Goal: Find specific page/section: Find specific page/section

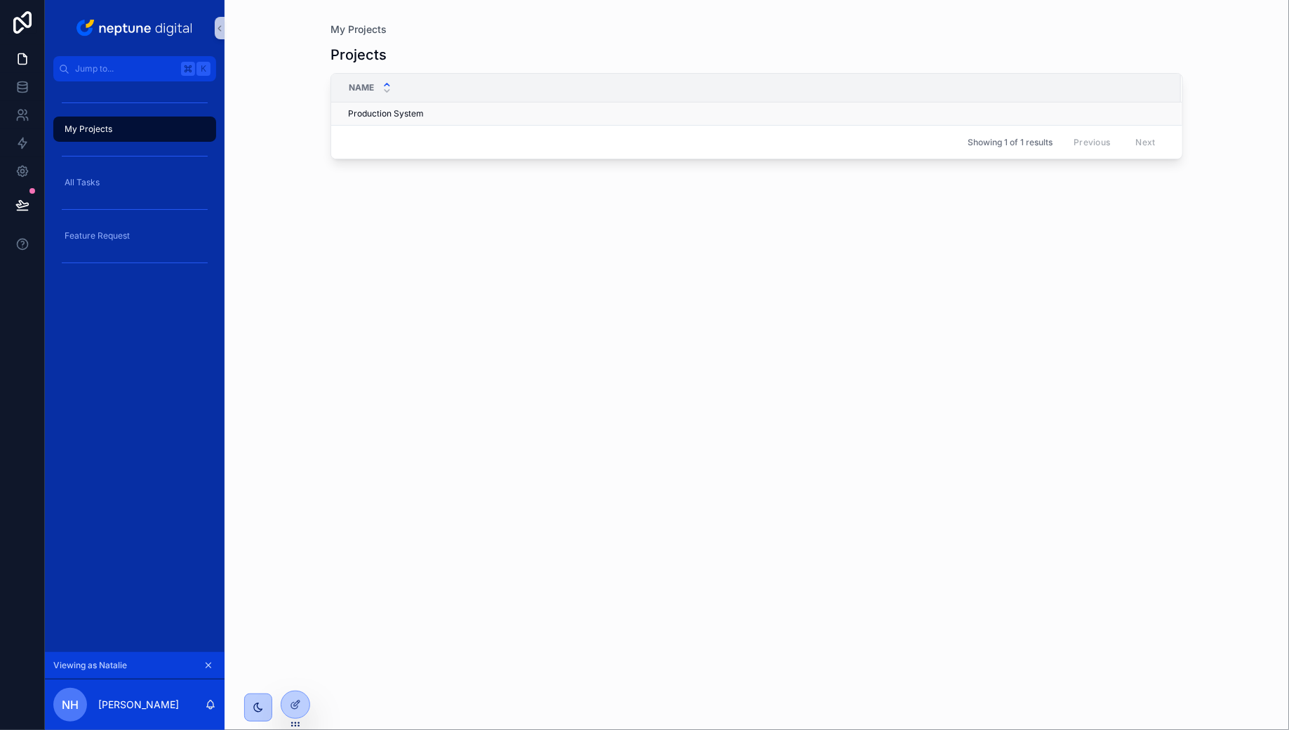
click at [367, 114] on span "Production System" at bounding box center [386, 113] width 76 height 11
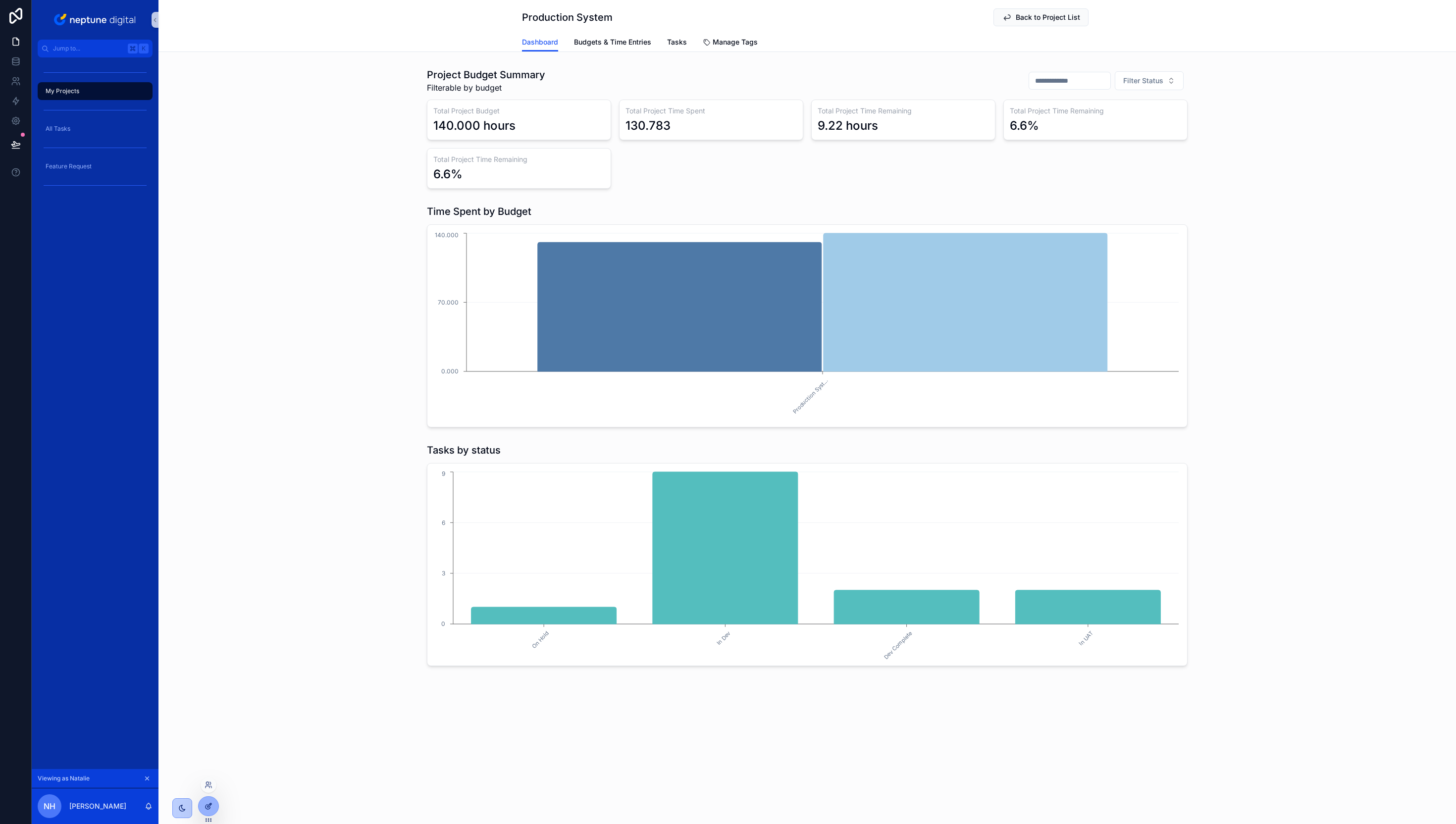
click at [210, 514] on icon at bounding box center [208, 806] width 8 height 8
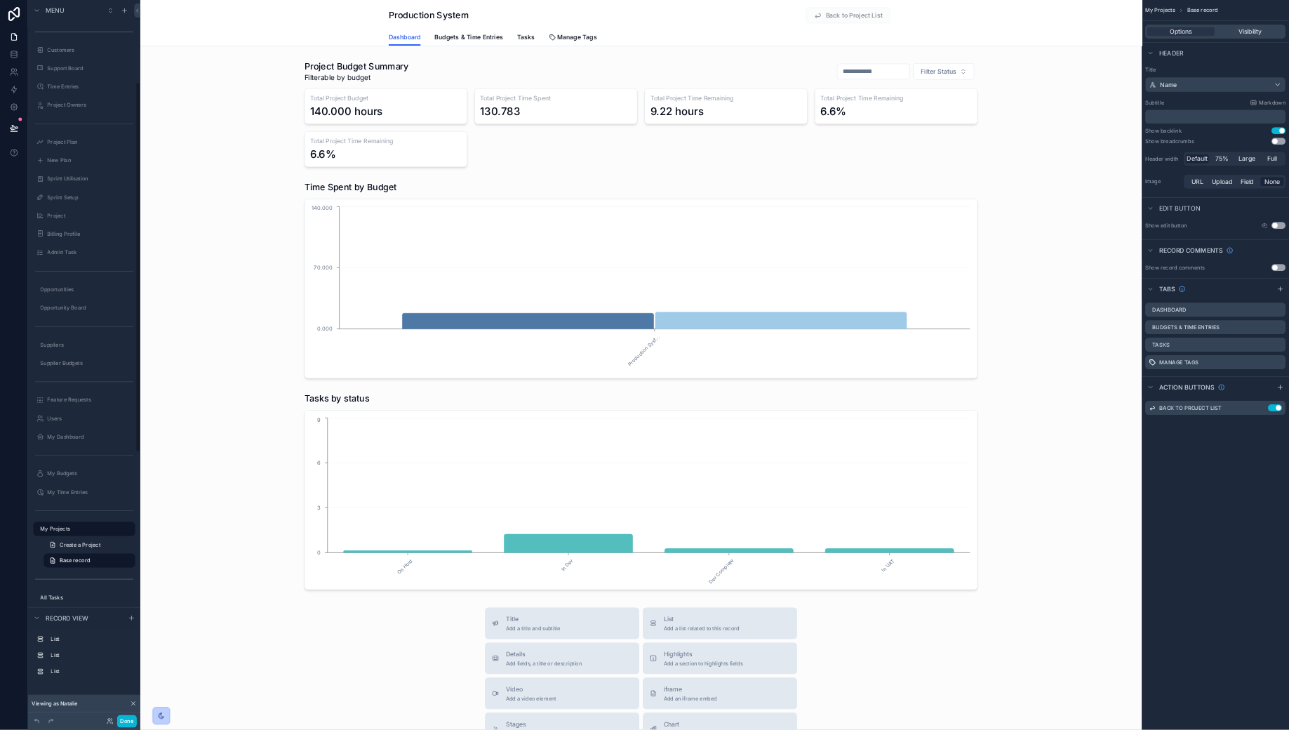
scroll to position [255, 0]
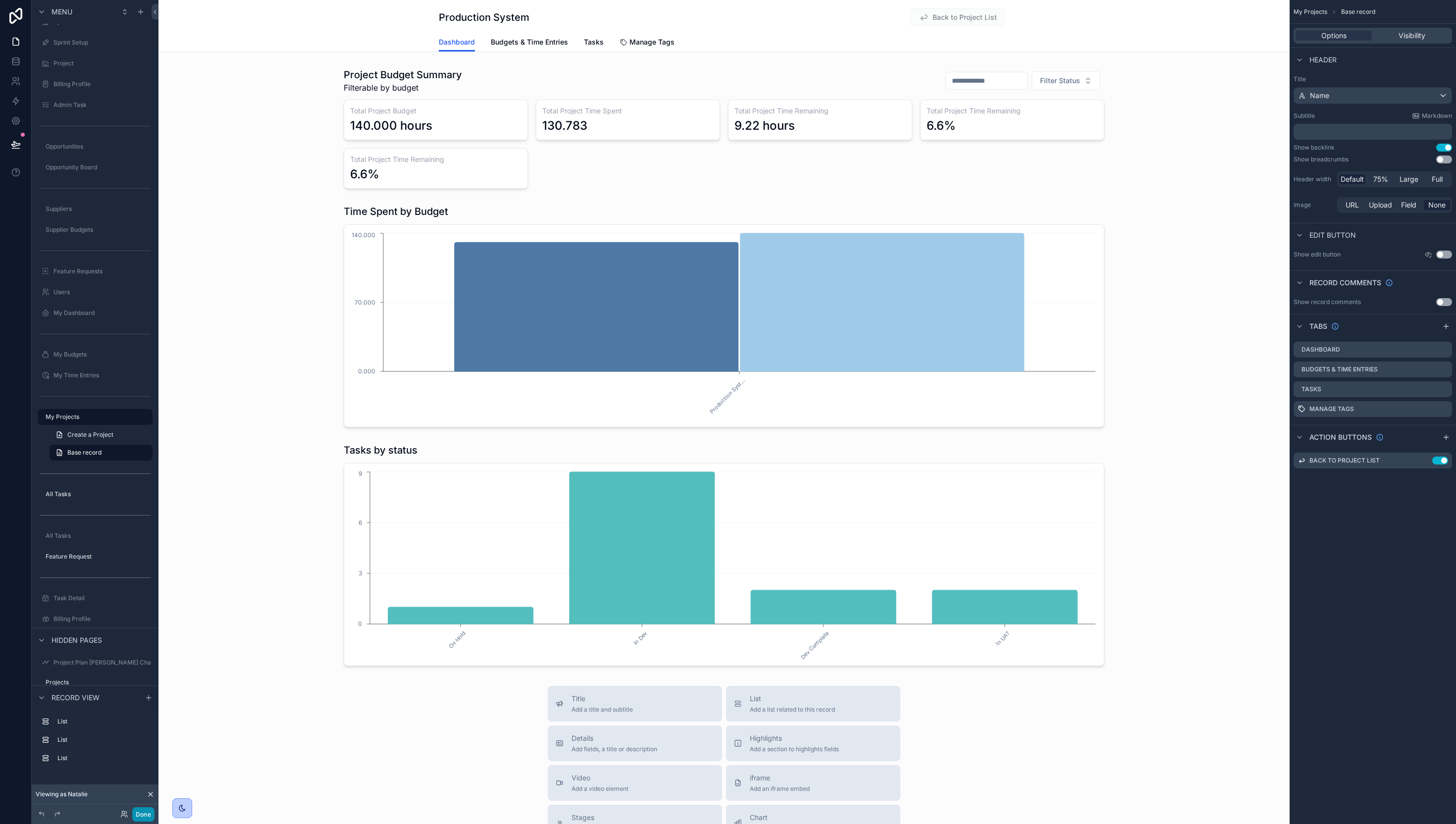
click at [142, 514] on button "Done" at bounding box center [143, 814] width 23 height 14
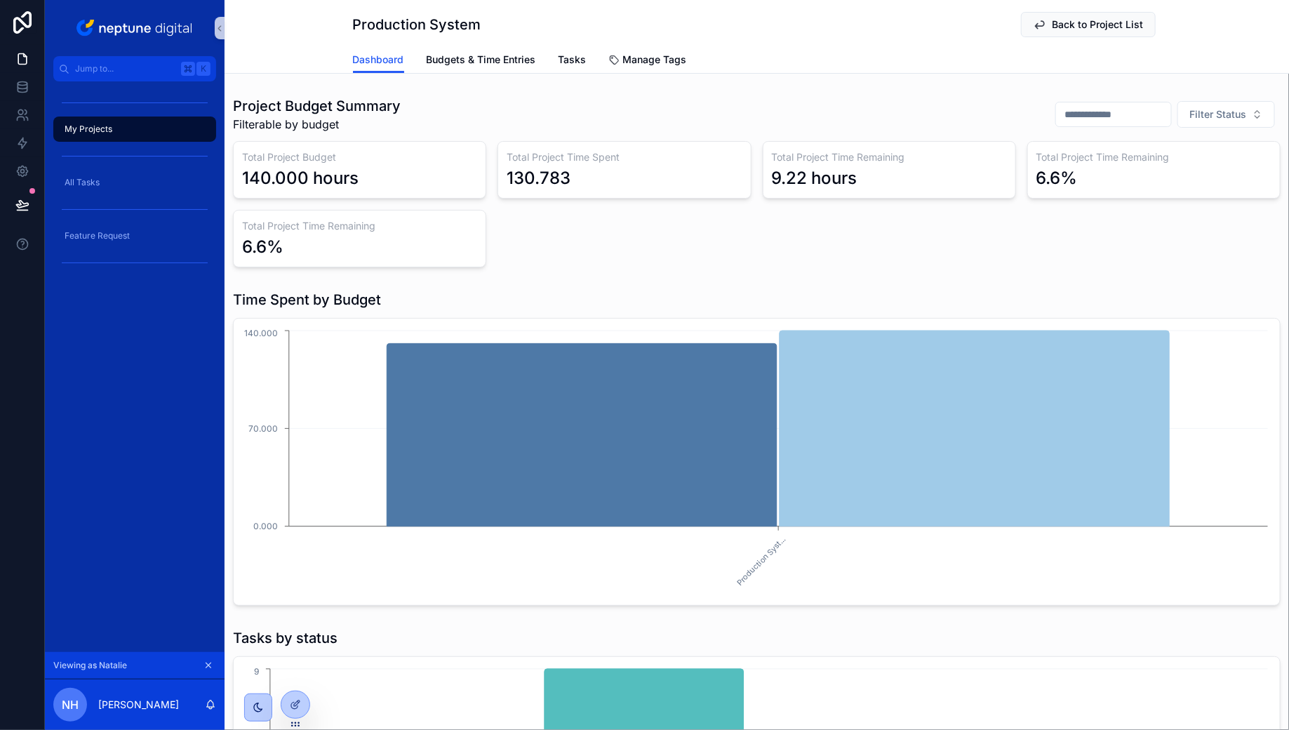
click at [213, 664] on button "scrollable content" at bounding box center [208, 665] width 15 height 15
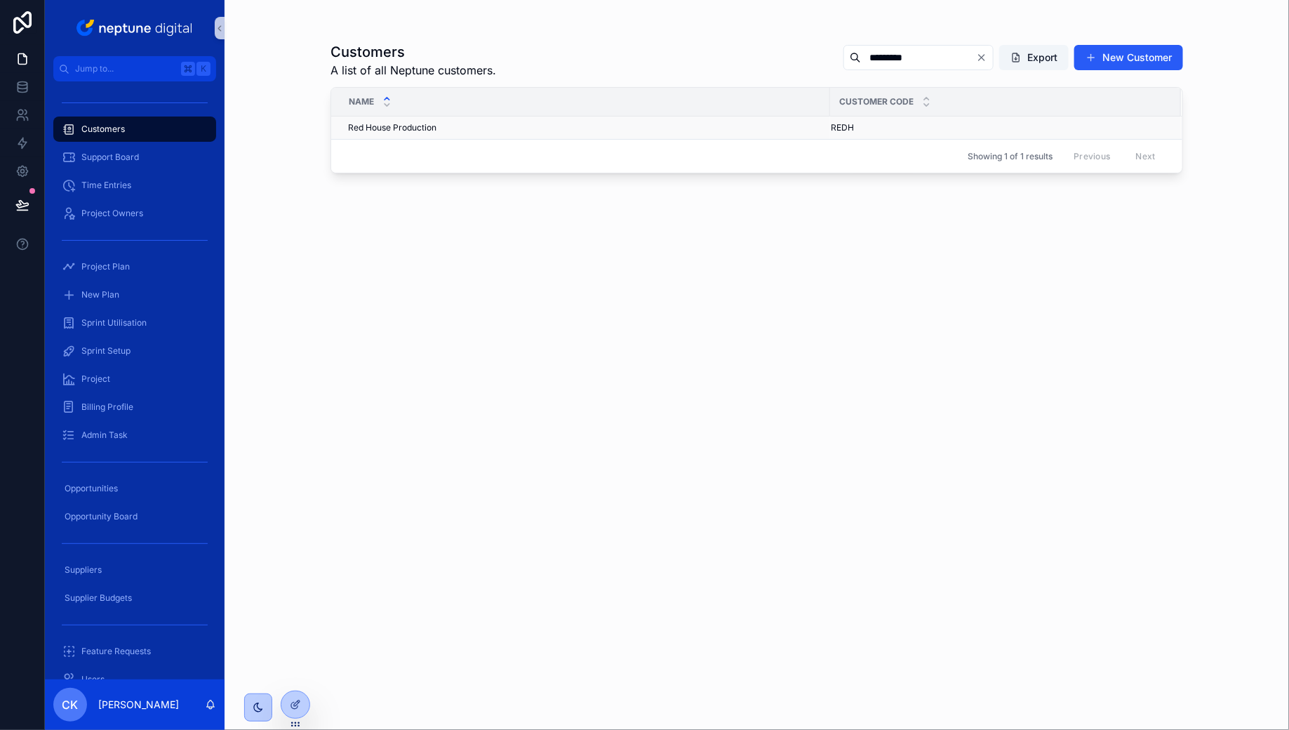
click at [468, 131] on div "Red House Production Red House Production" at bounding box center [585, 127] width 474 height 11
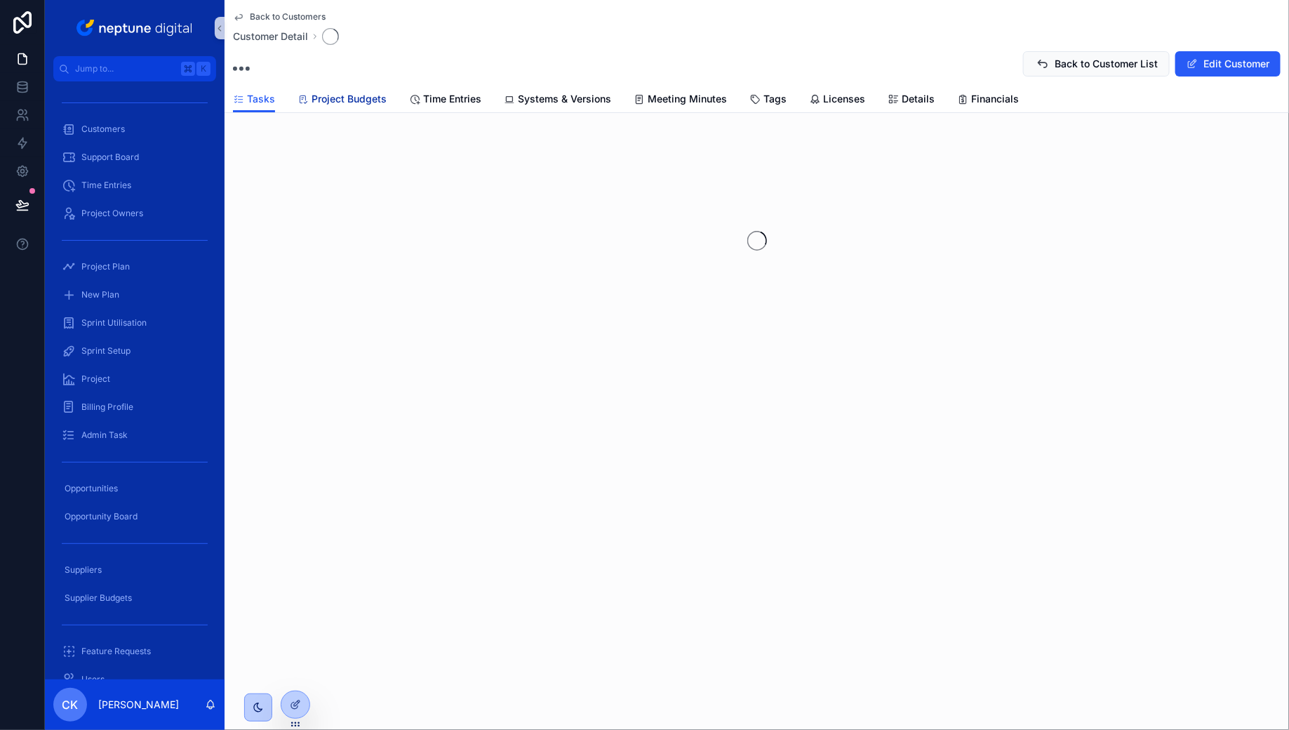
click at [371, 97] on span "Project Budgets" at bounding box center [349, 99] width 75 height 14
